Goal: Information Seeking & Learning: Find specific fact

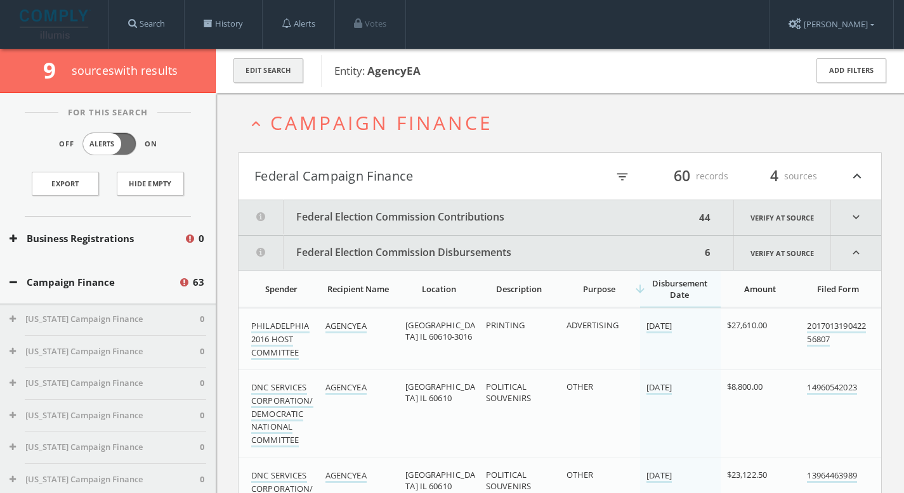
click at [280, 69] on button "Edit Search" at bounding box center [268, 70] width 70 height 25
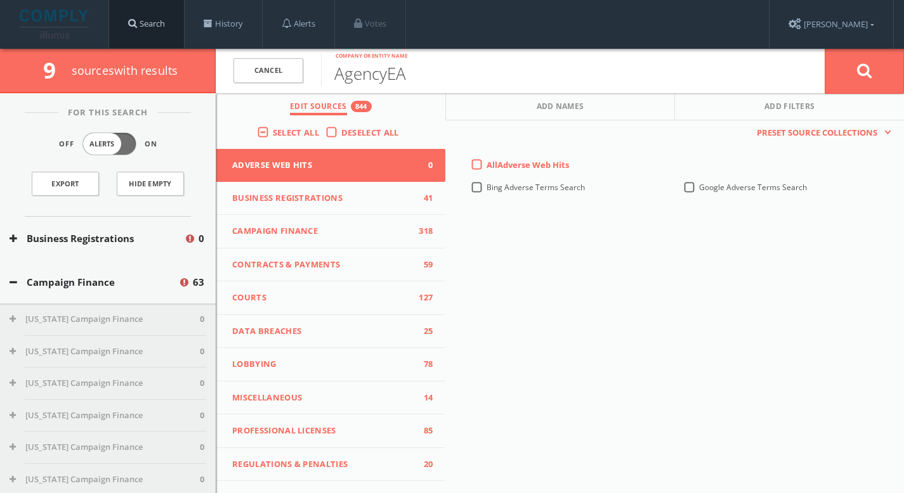
click at [138, 19] on link "Search" at bounding box center [146, 24] width 75 height 48
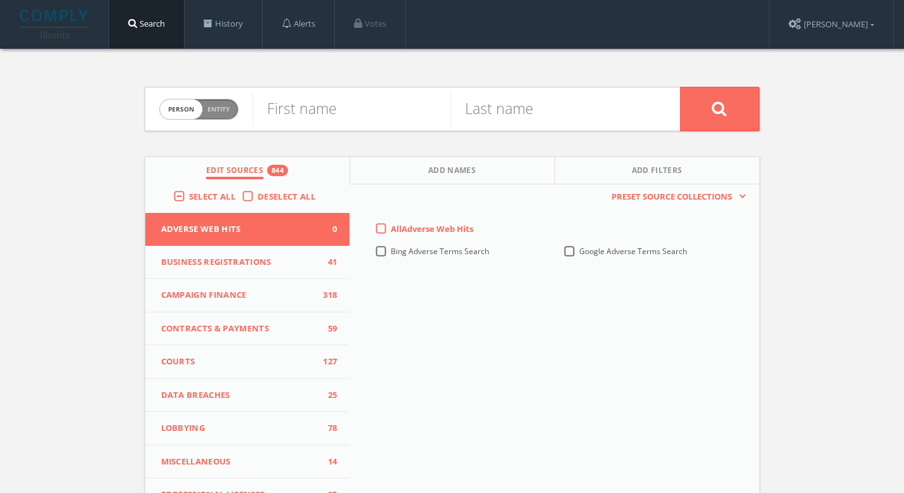
click at [234, 112] on span "Person Entity" at bounding box center [199, 110] width 78 height 20
checkbox input "true"
click at [329, 115] on input "text" at bounding box center [466, 109] width 428 height 33
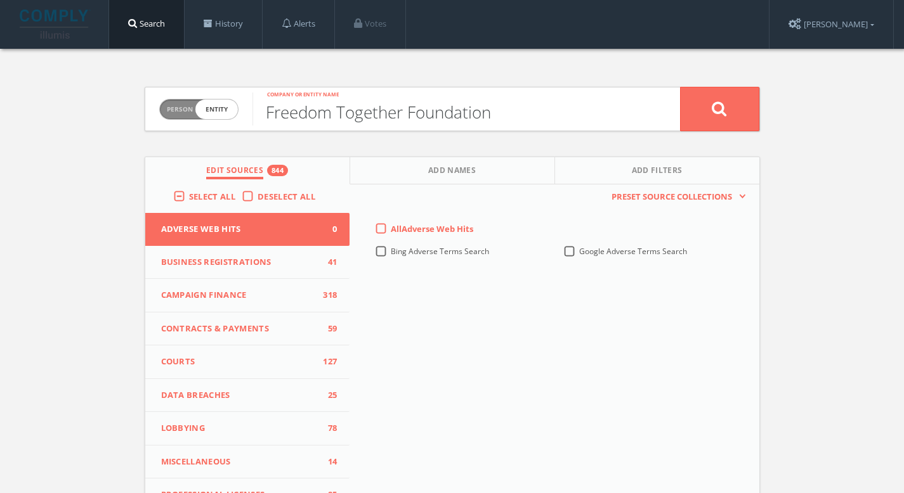
type input "Freedom Together Foundation"
click at [680, 87] on button at bounding box center [719, 109] width 79 height 44
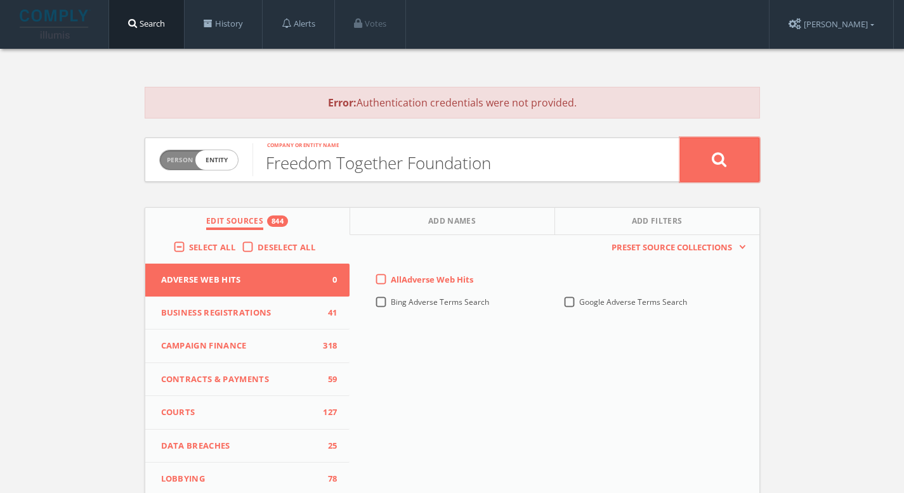
click at [710, 162] on button at bounding box center [719, 160] width 79 height 44
